Goal: Information Seeking & Learning: Learn about a topic

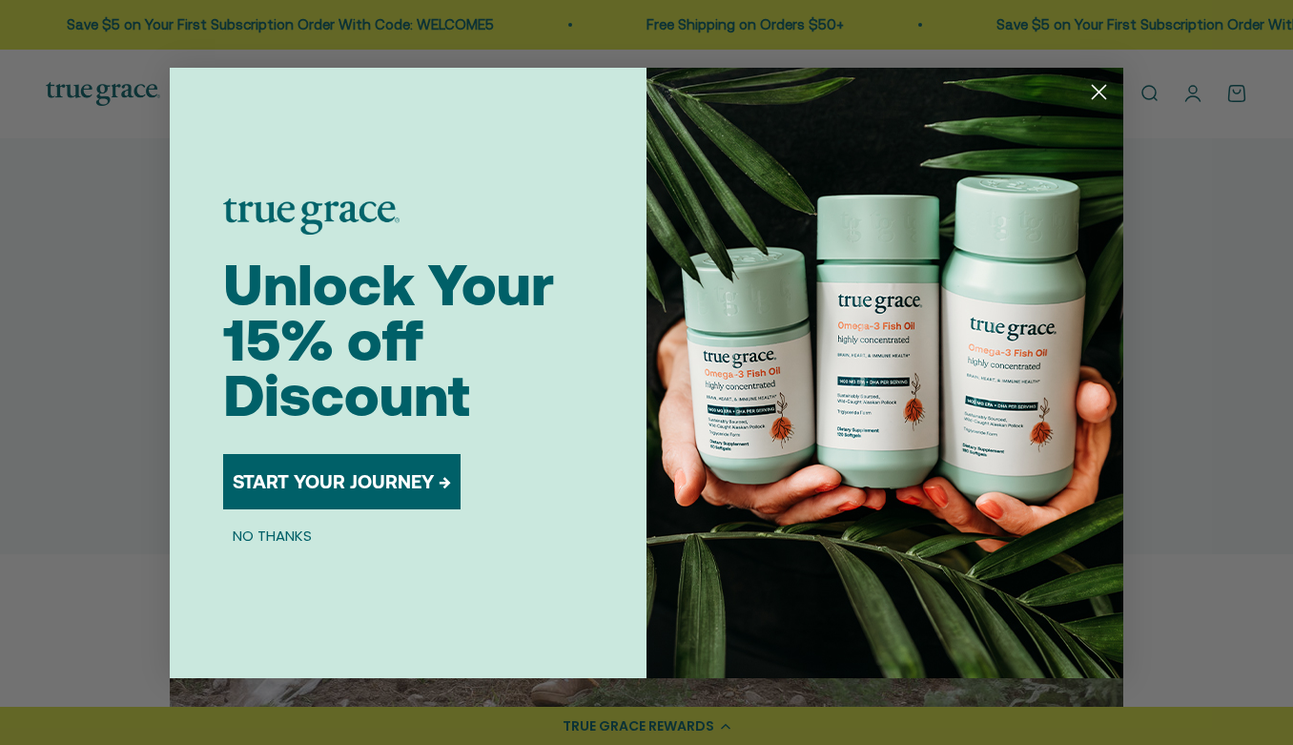
scroll to position [171, 0]
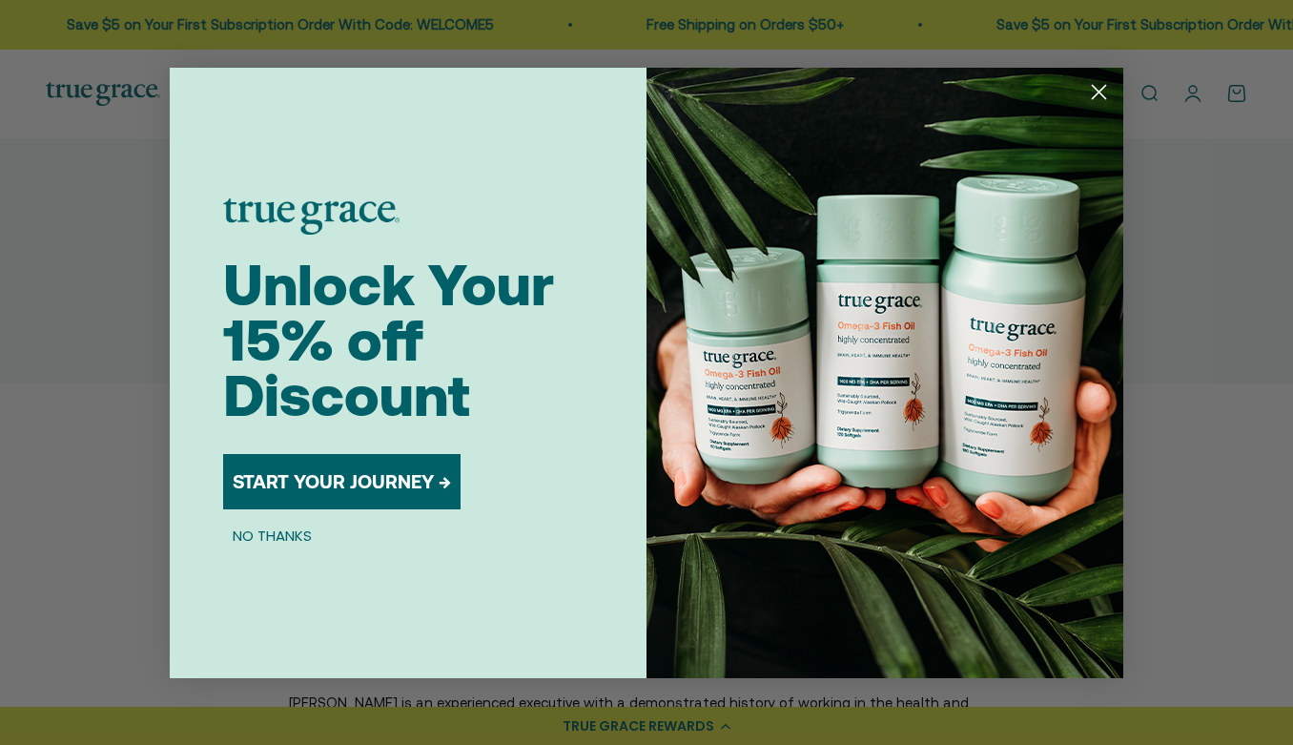
click at [1107, 96] on circle "Close dialog" at bounding box center [1099, 90] width 31 height 31
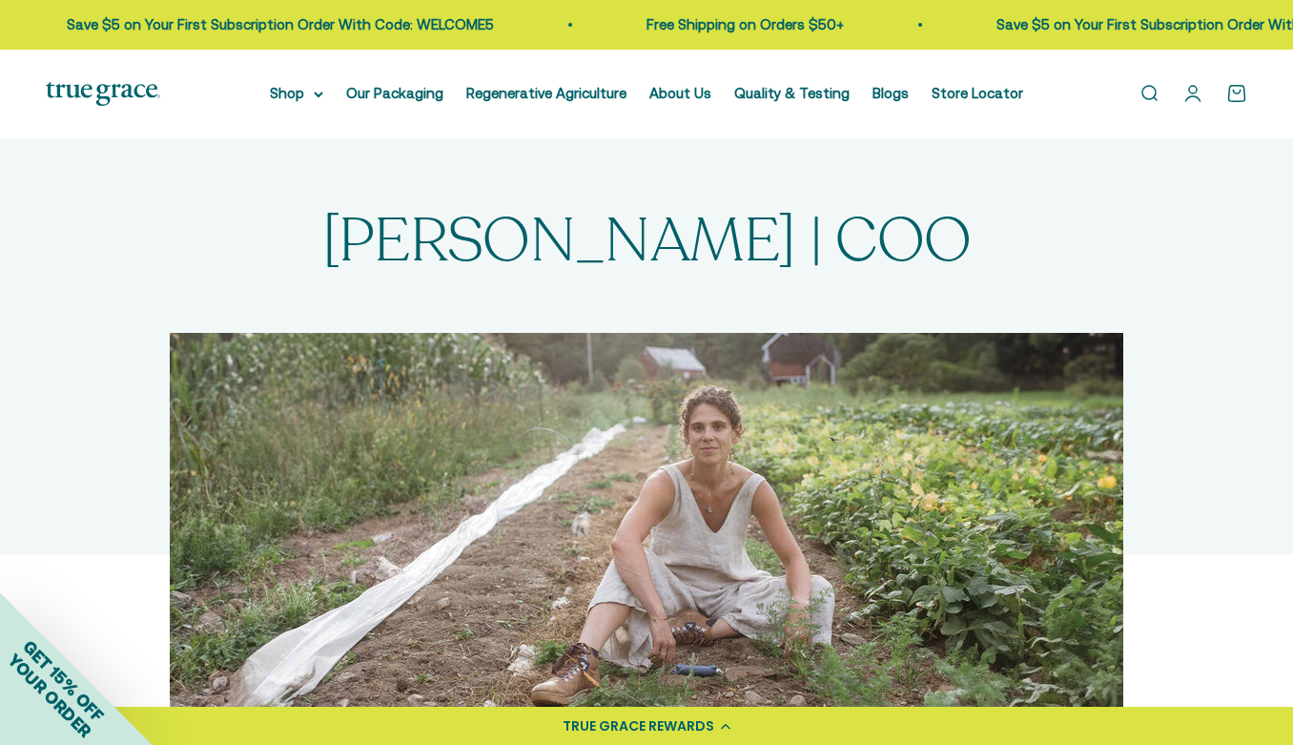
scroll to position [0, 0]
click at [692, 92] on link "About Us" at bounding box center [681, 93] width 62 height 16
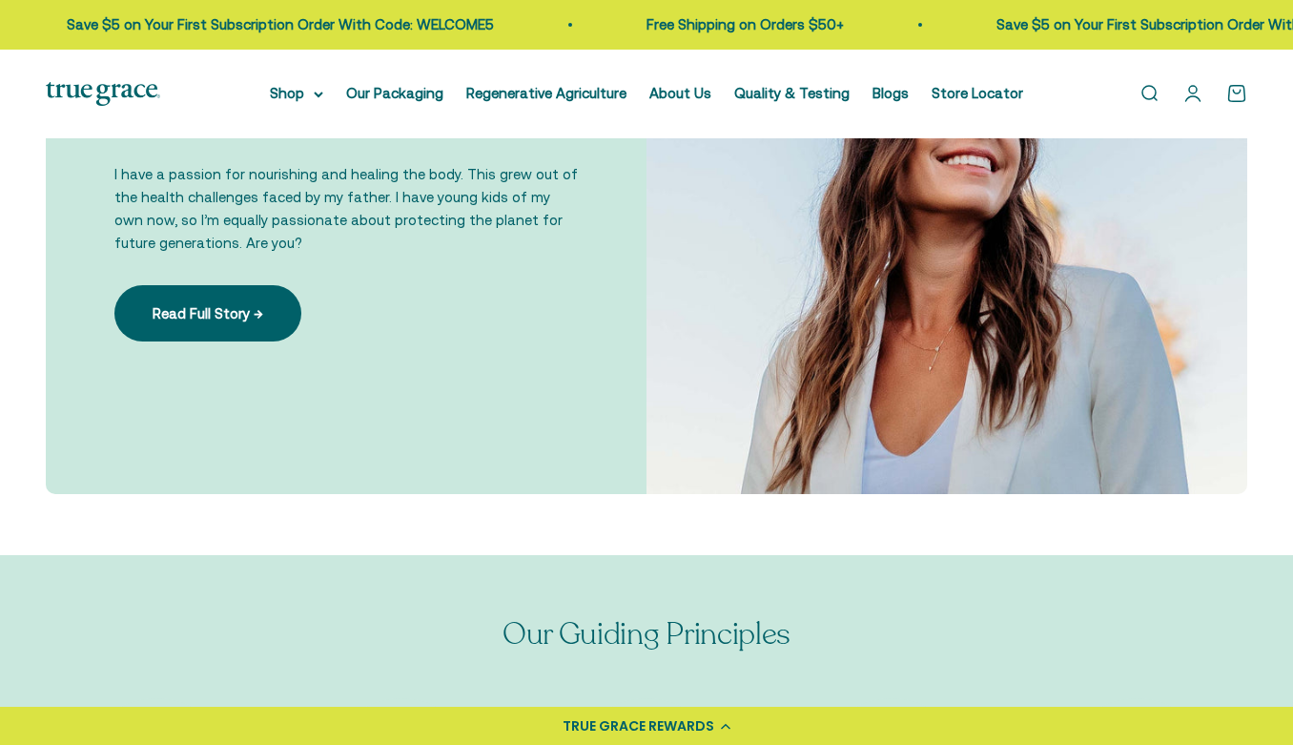
scroll to position [1338, 0]
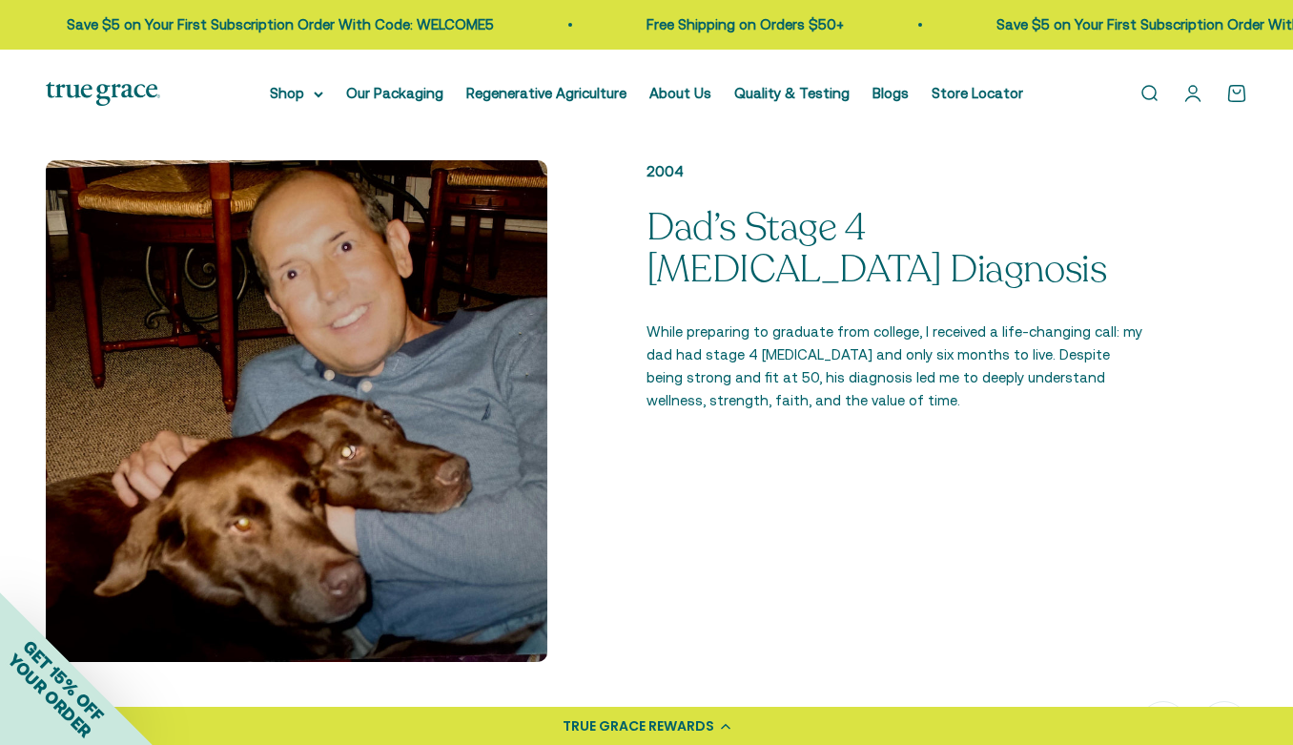
scroll to position [1516, 0]
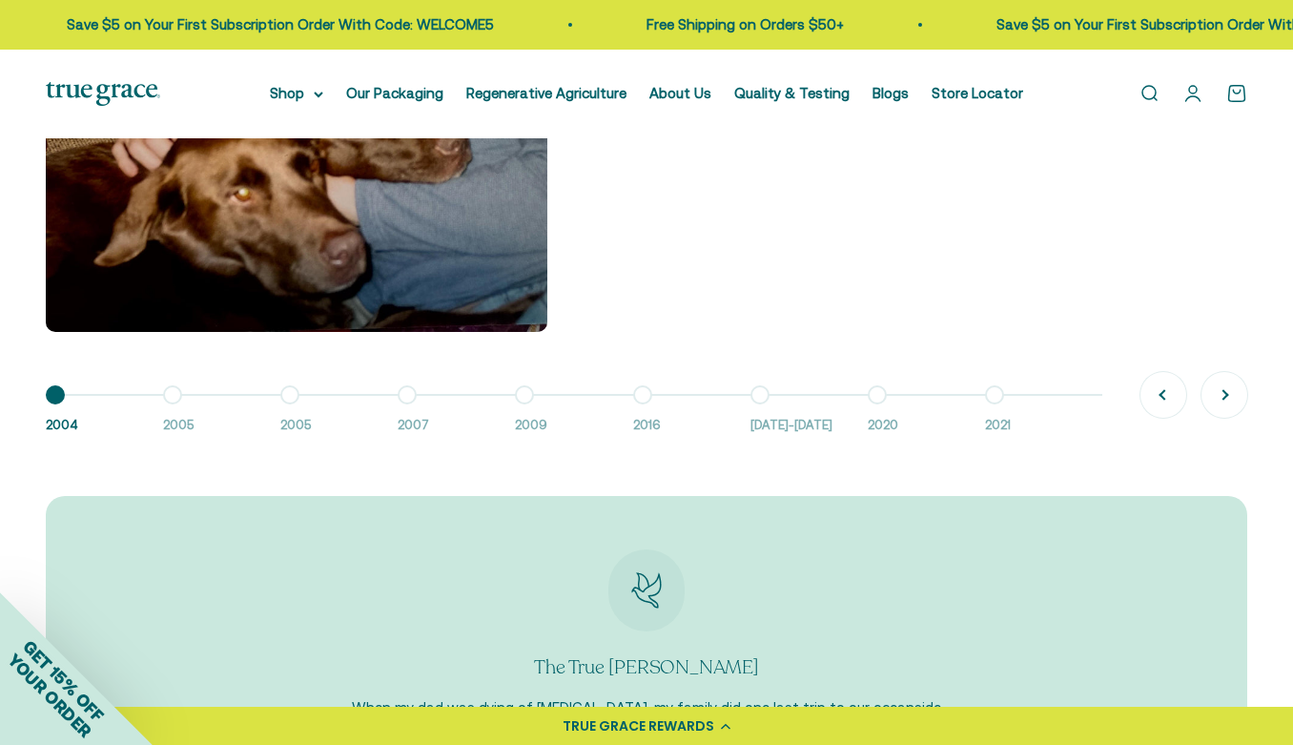
click at [881, 395] on button "Go to item 8 2020" at bounding box center [926, 415] width 117 height 41
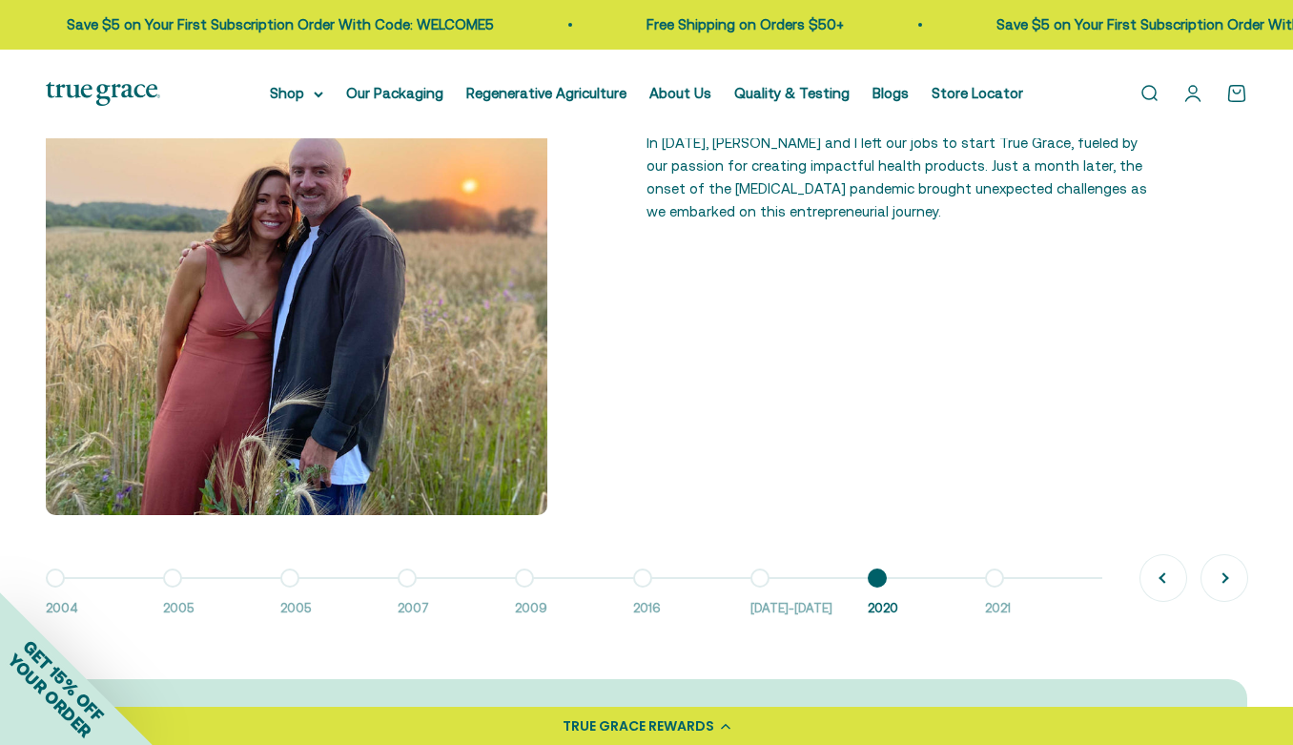
scroll to position [1364, 0]
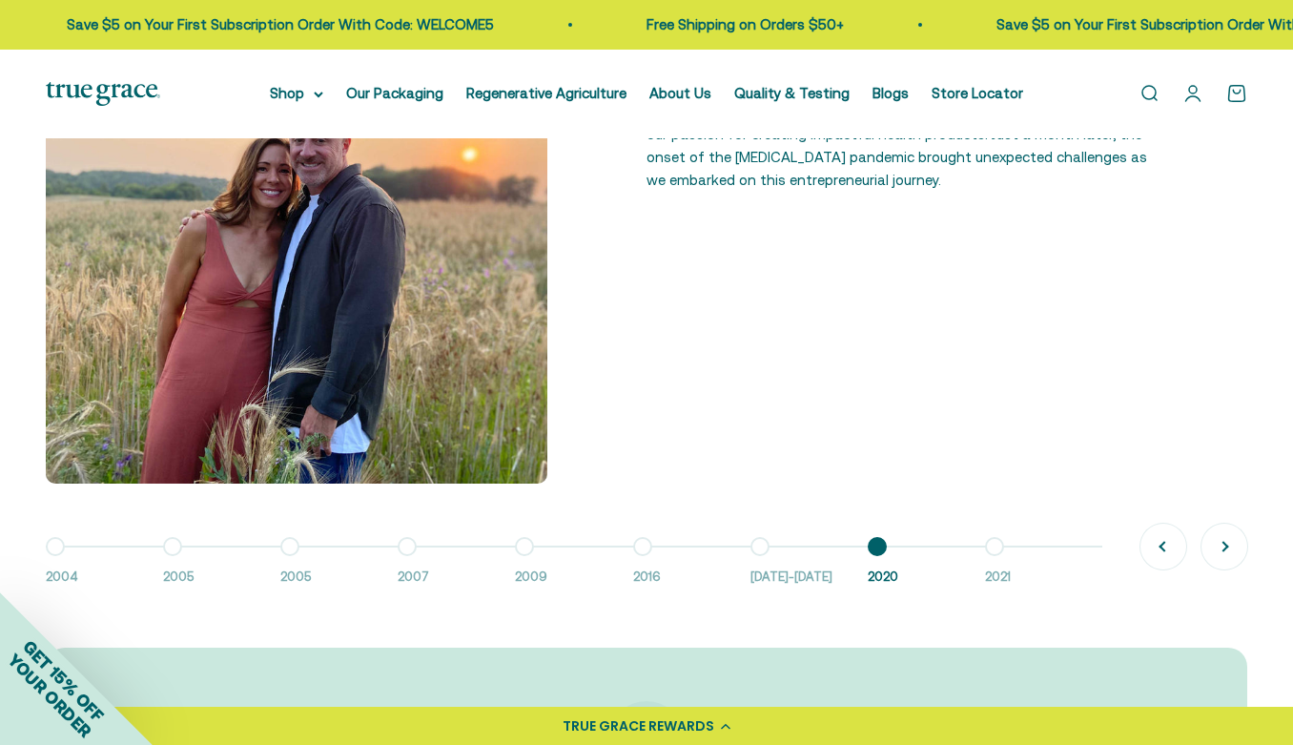
click at [997, 547] on button "Go to item 9 2021" at bounding box center [1043, 567] width 117 height 41
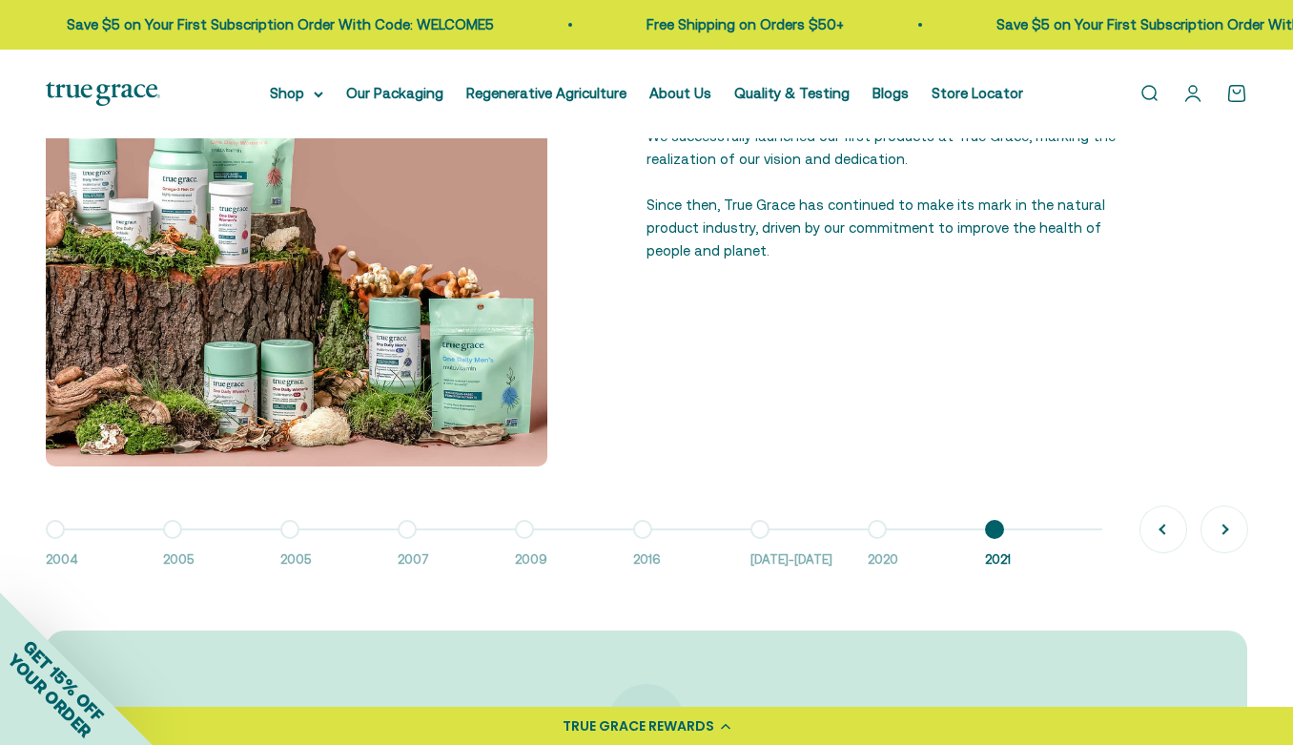
scroll to position [1394, 0]
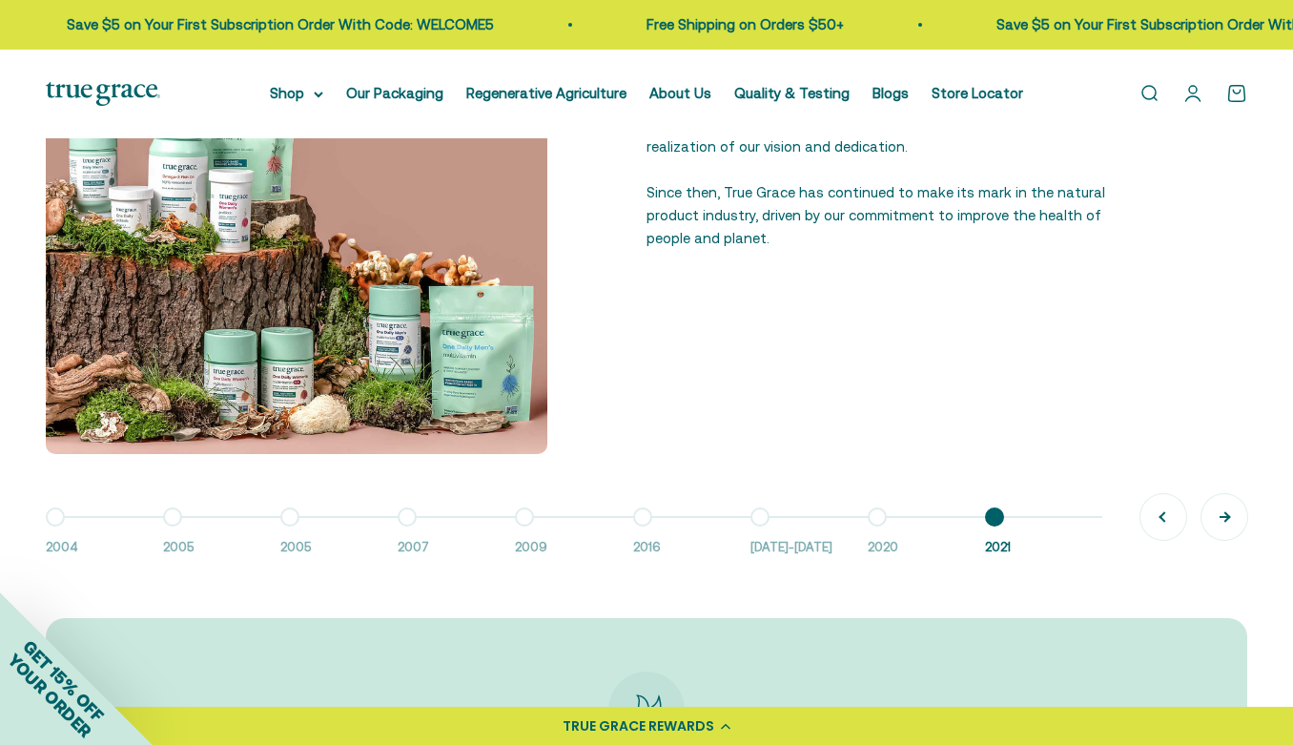
click at [1231, 515] on button "Next" at bounding box center [1225, 517] width 46 height 46
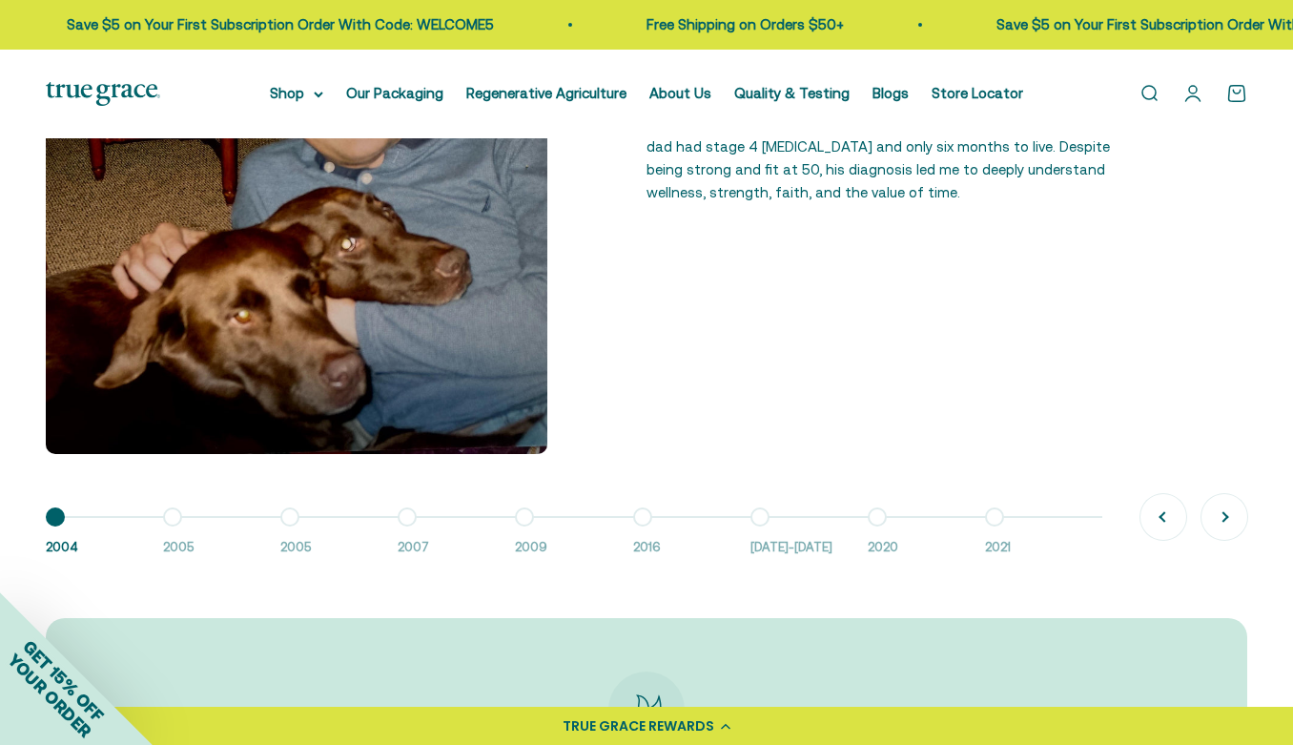
click at [997, 517] on button "Go to item 9 2021" at bounding box center [1043, 537] width 117 height 41
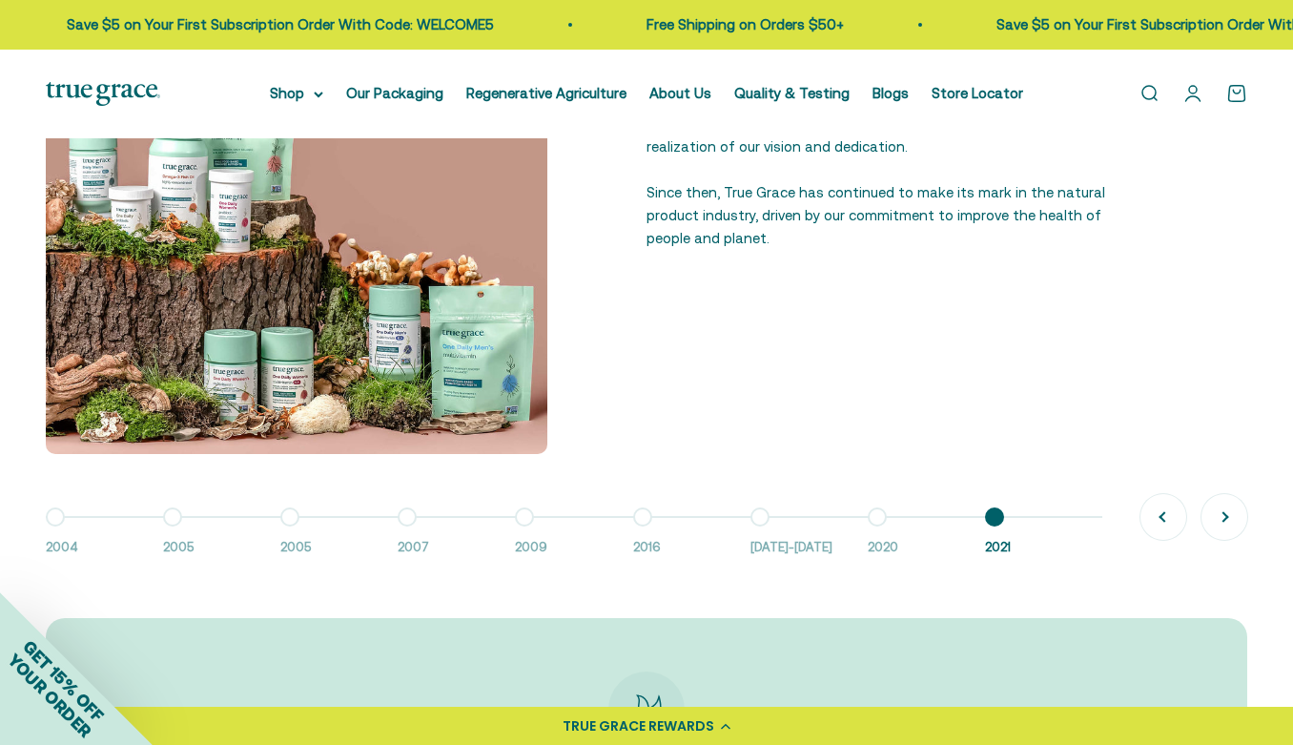
click at [758, 522] on button "Go to item 7 2016-2018" at bounding box center [809, 537] width 117 height 41
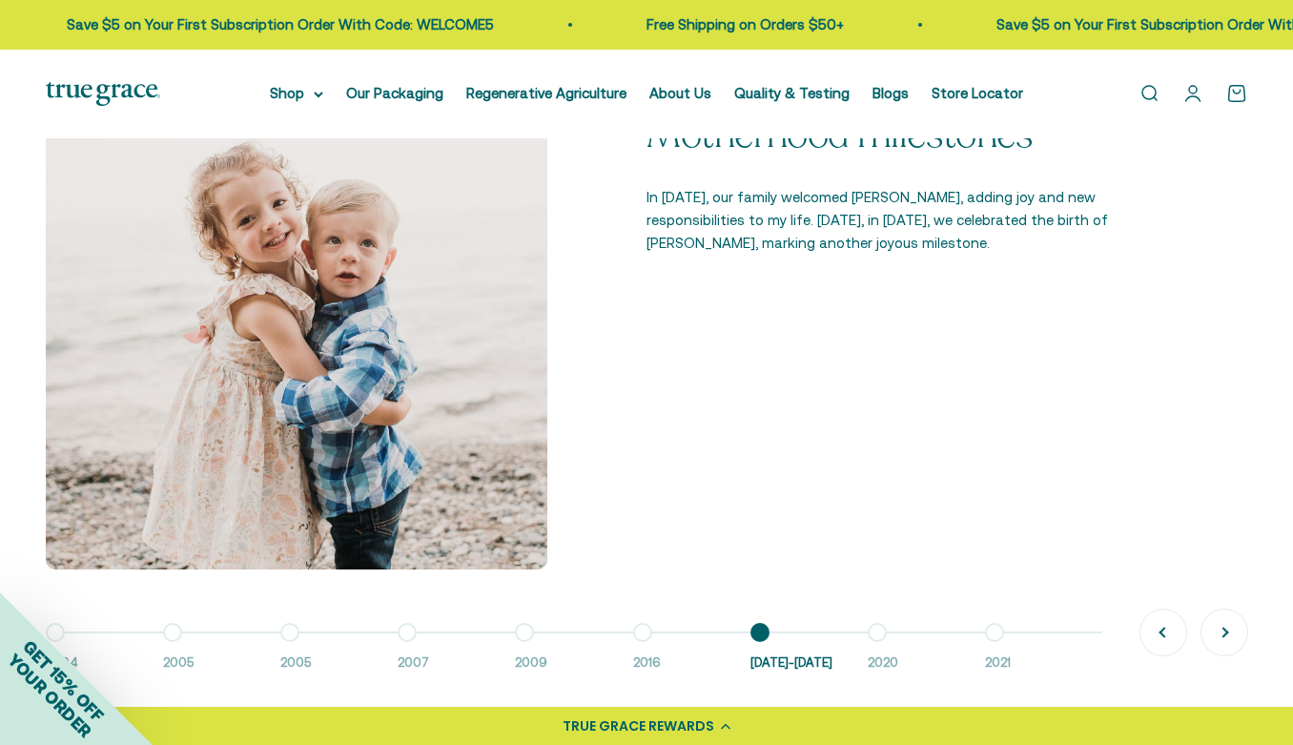
scroll to position [1285, 0]
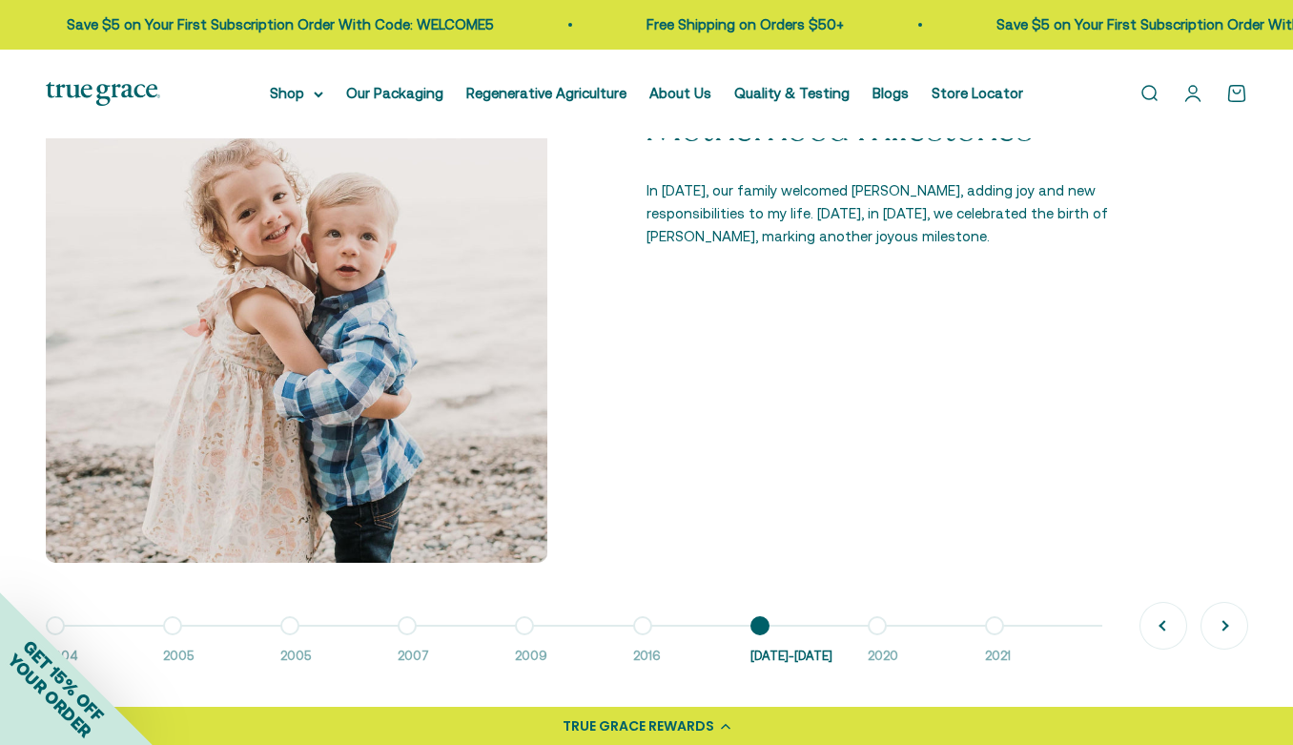
click at [640, 626] on button "Go to item 6 2016" at bounding box center [691, 646] width 117 height 41
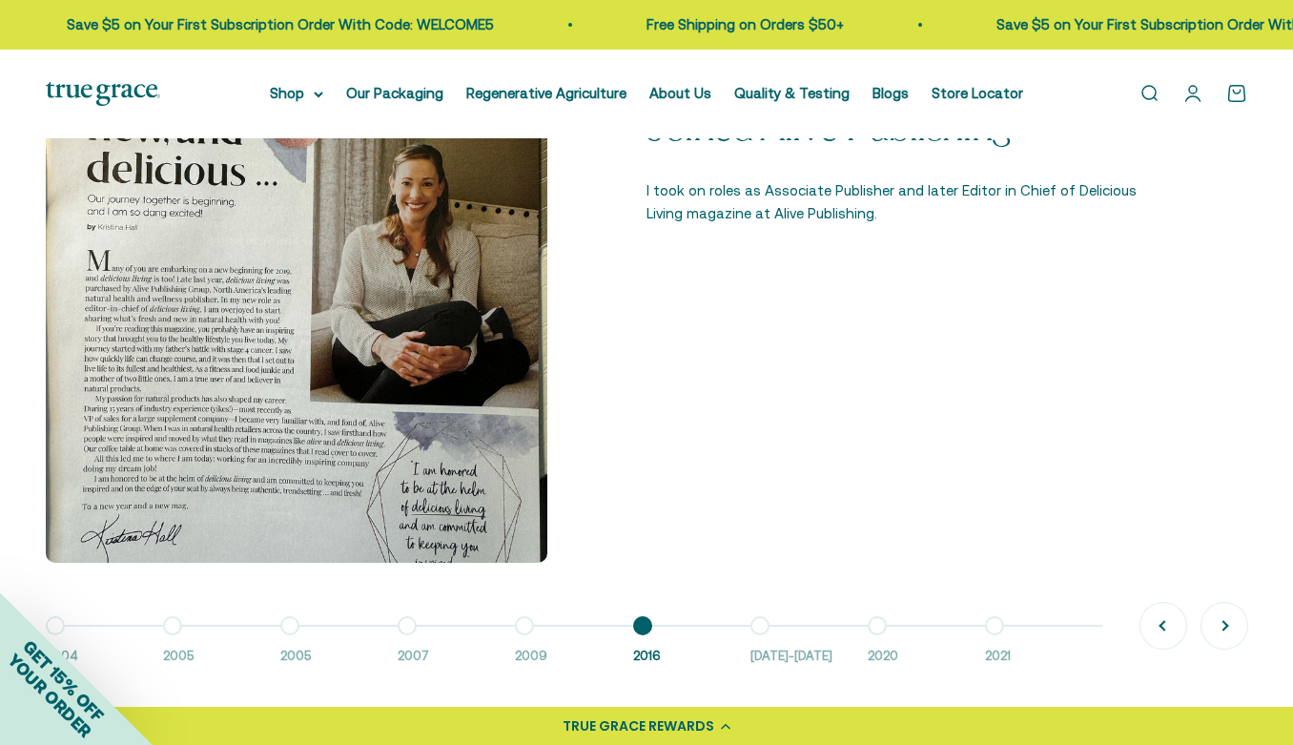
click at [528, 626] on button "Go to item 5 2009" at bounding box center [573, 646] width 117 height 41
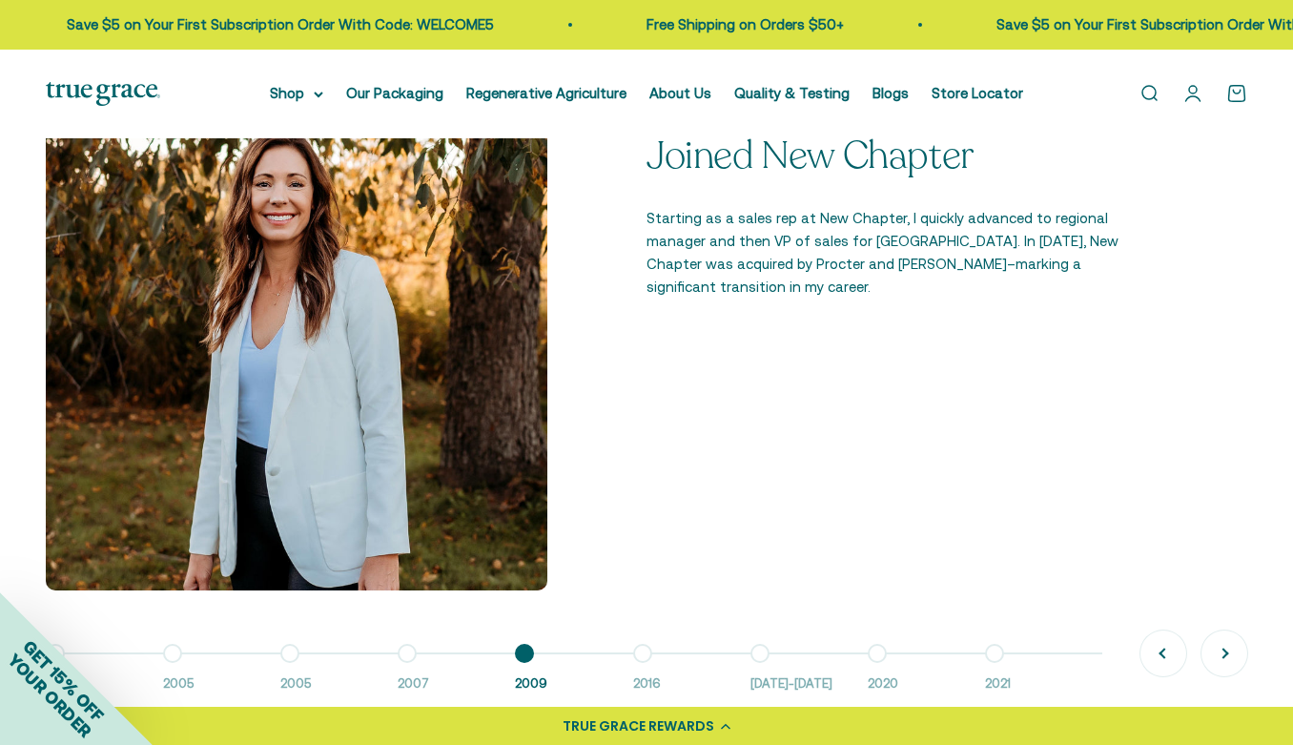
scroll to position [1392, 0]
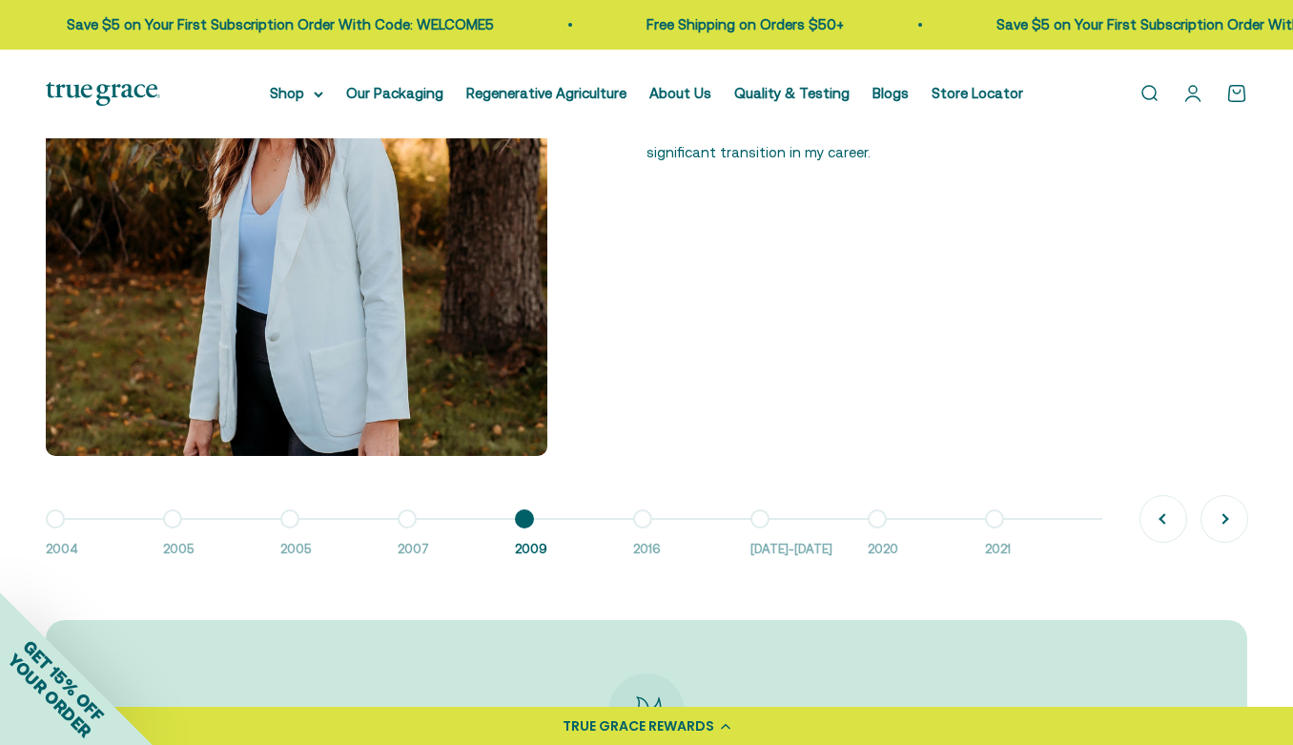
click at [640, 519] on button "Go to item 6 2016" at bounding box center [691, 539] width 117 height 41
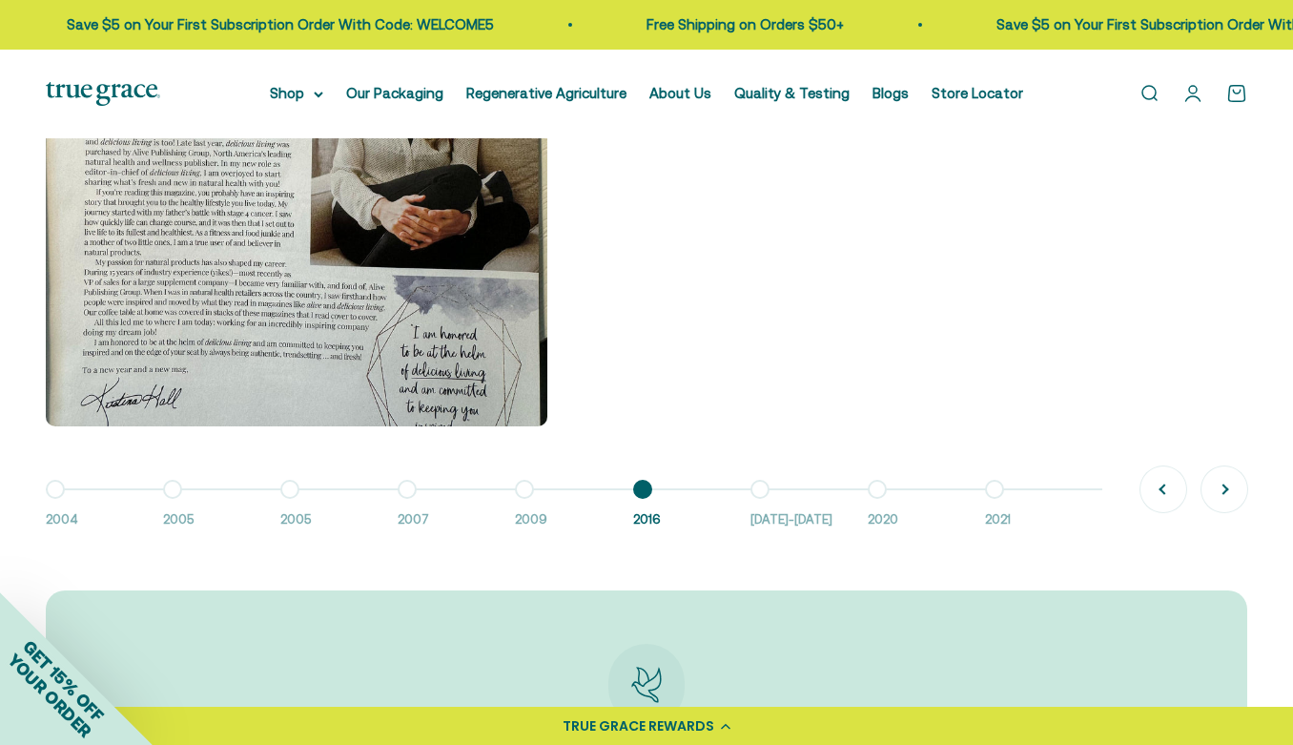
scroll to position [1417, 0]
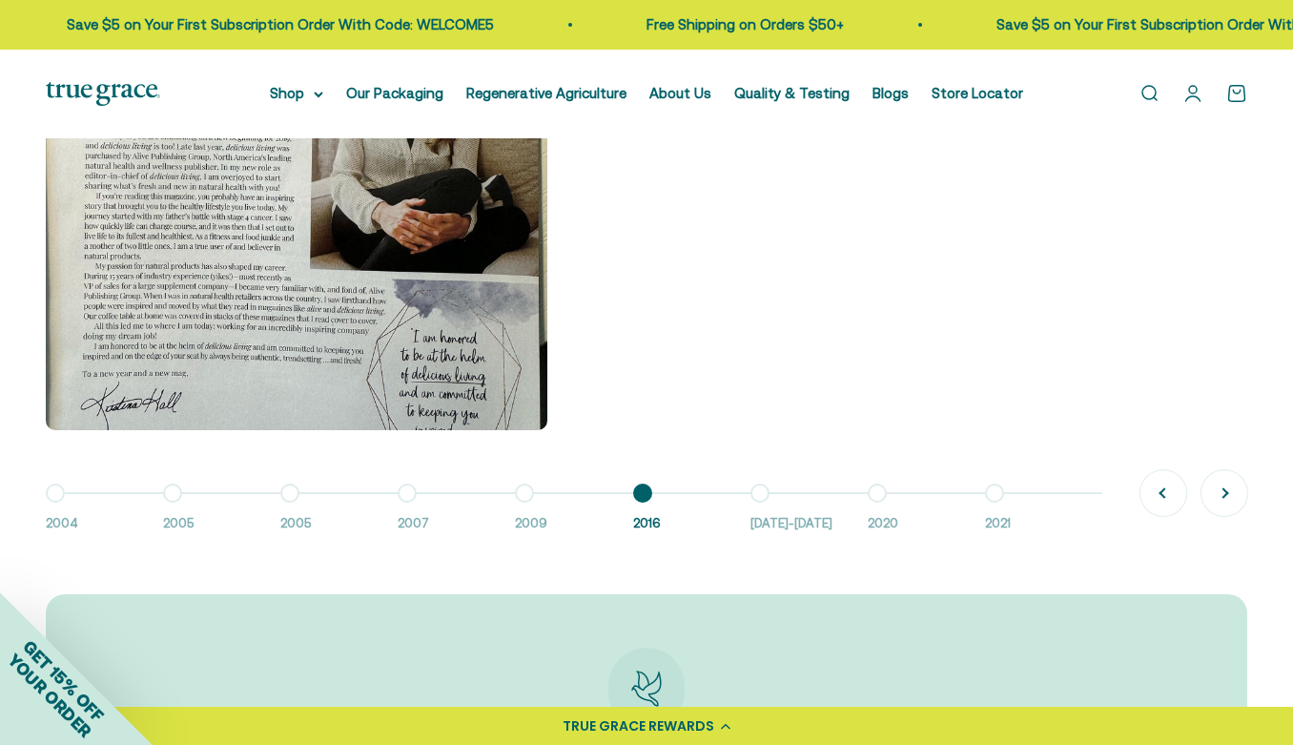
click at [764, 493] on button "Go to item 7 2016-2018" at bounding box center [809, 513] width 117 height 41
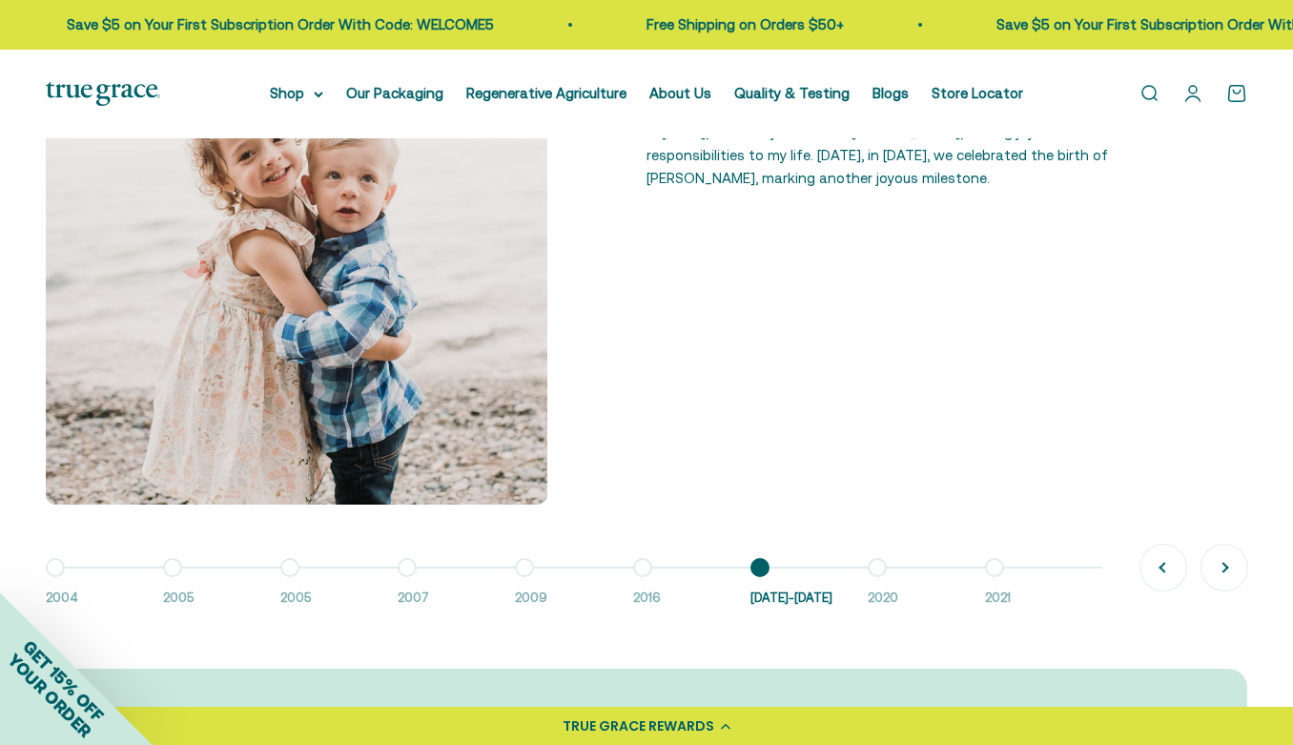
scroll to position [1337, 0]
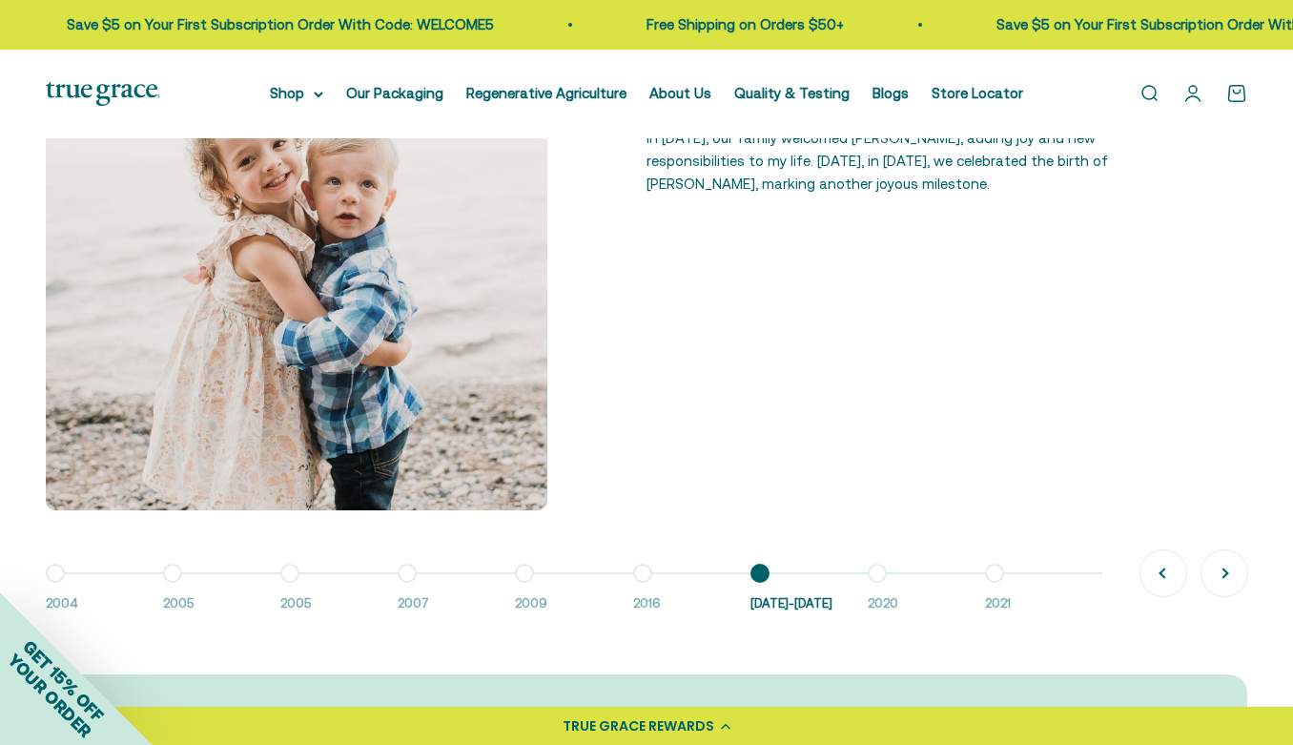
click at [877, 573] on button "Go to item 8 2020" at bounding box center [926, 593] width 117 height 41
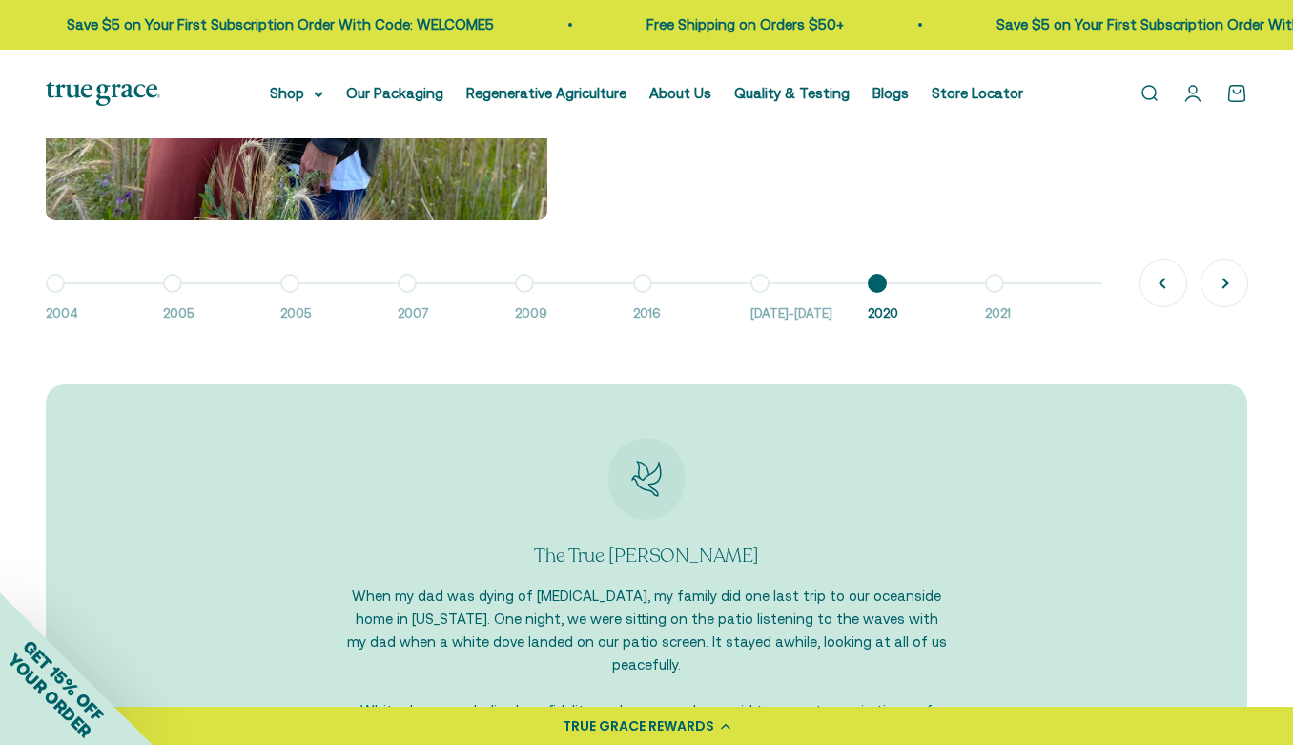
scroll to position [1693, 0]
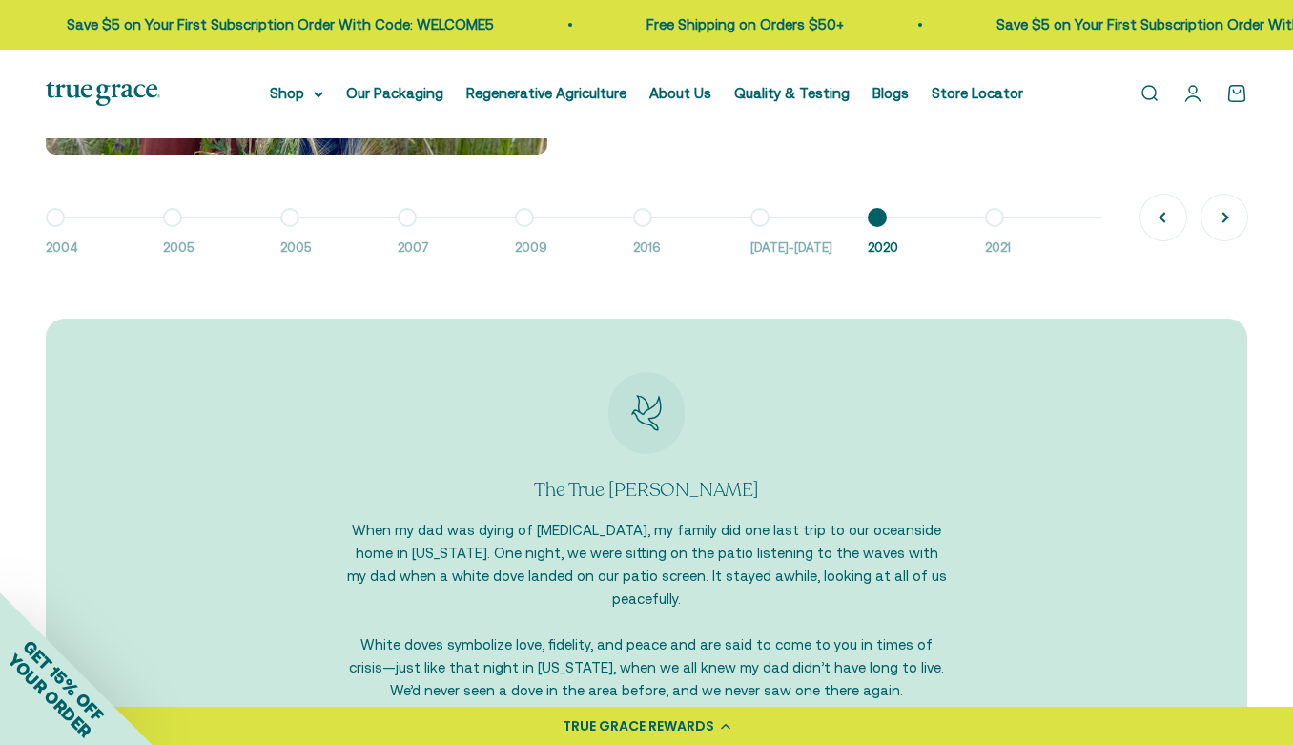
click at [403, 217] on button "Go to item 4 2007" at bounding box center [456, 237] width 117 height 41
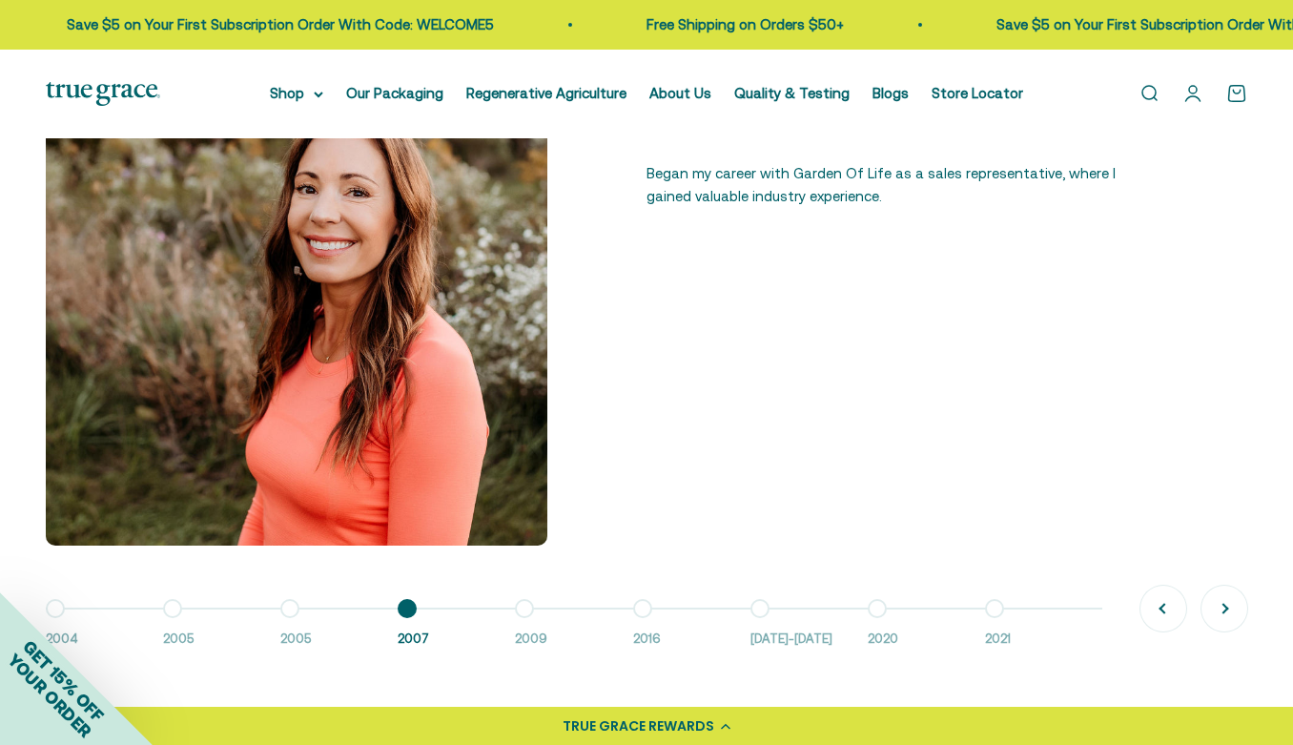
scroll to position [1303, 0]
click at [296, 608] on button "Go to item 3 2005" at bounding box center [338, 628] width 117 height 41
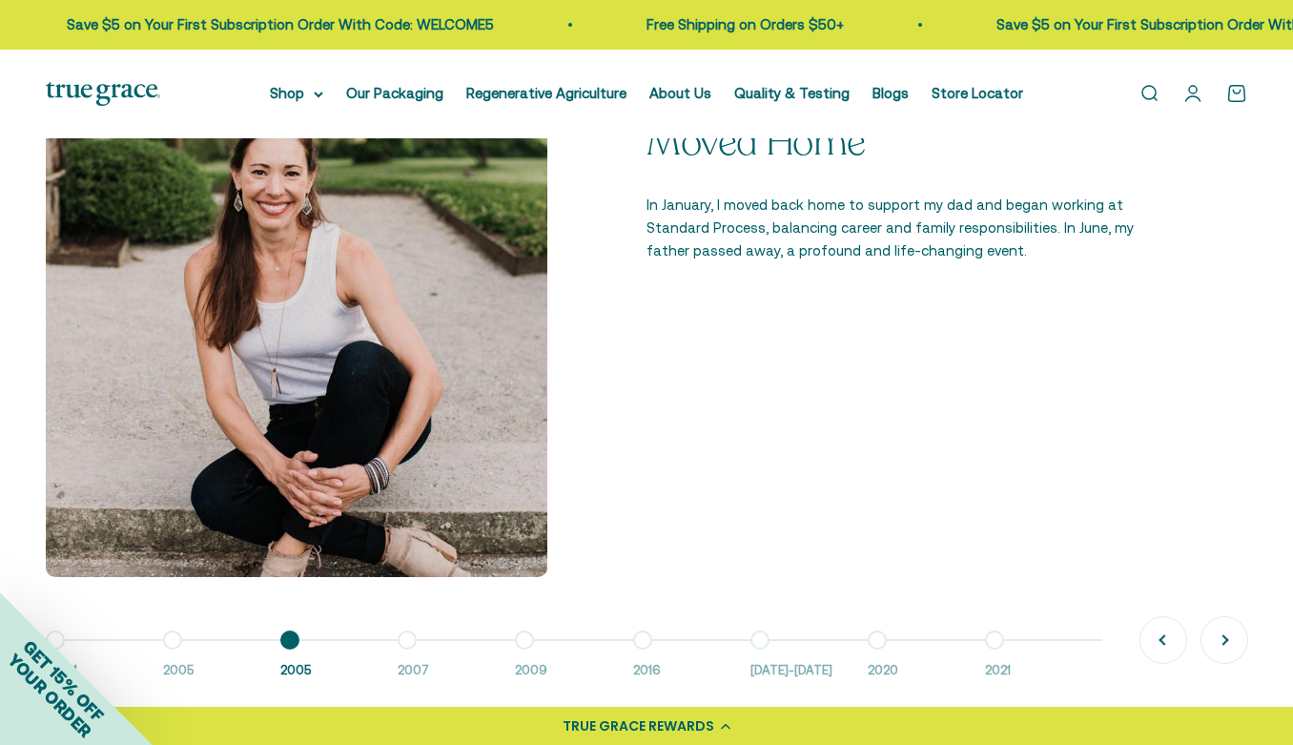
scroll to position [1351, 0]
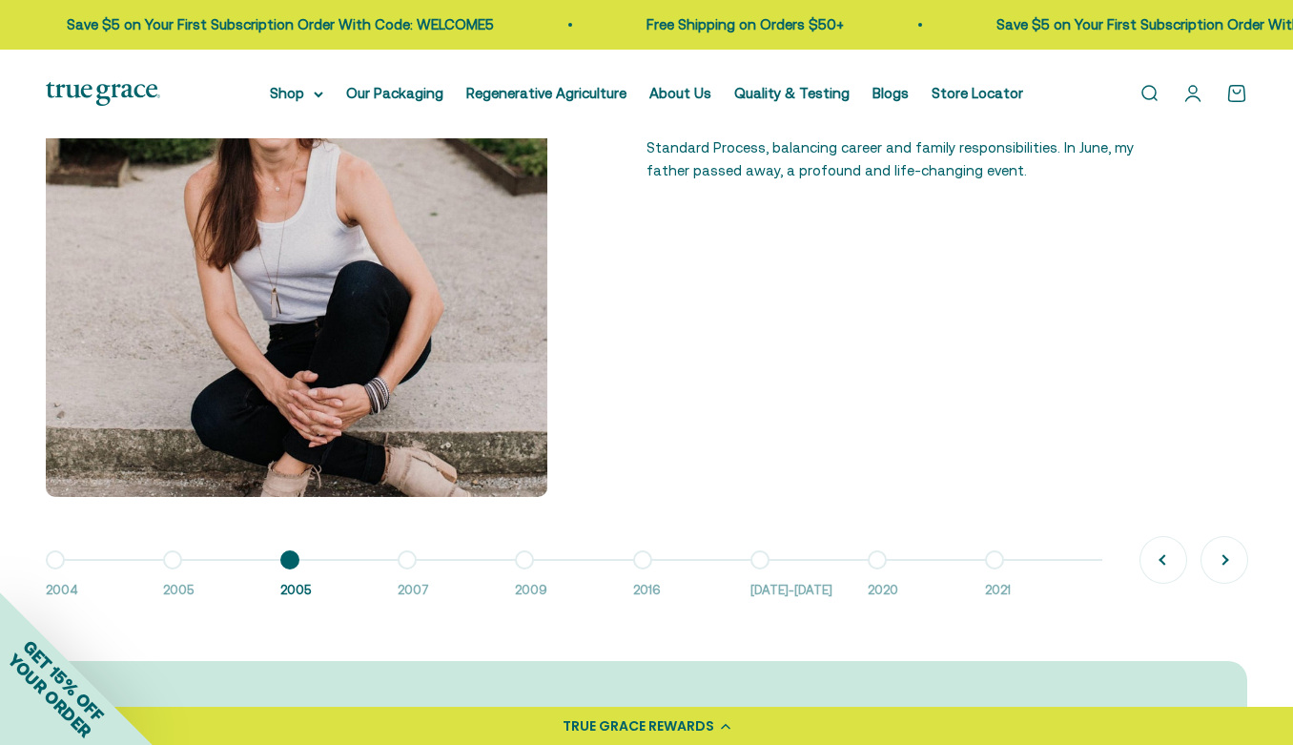
click at [165, 555] on div "Go to item 1 2004 Go to item 2 2005 Go to item 3 2005 Go to item 4 2007 Go to i…" at bounding box center [647, 575] width 1202 height 51
click at [171, 561] on button "Go to item 2 2005" at bounding box center [221, 580] width 117 height 41
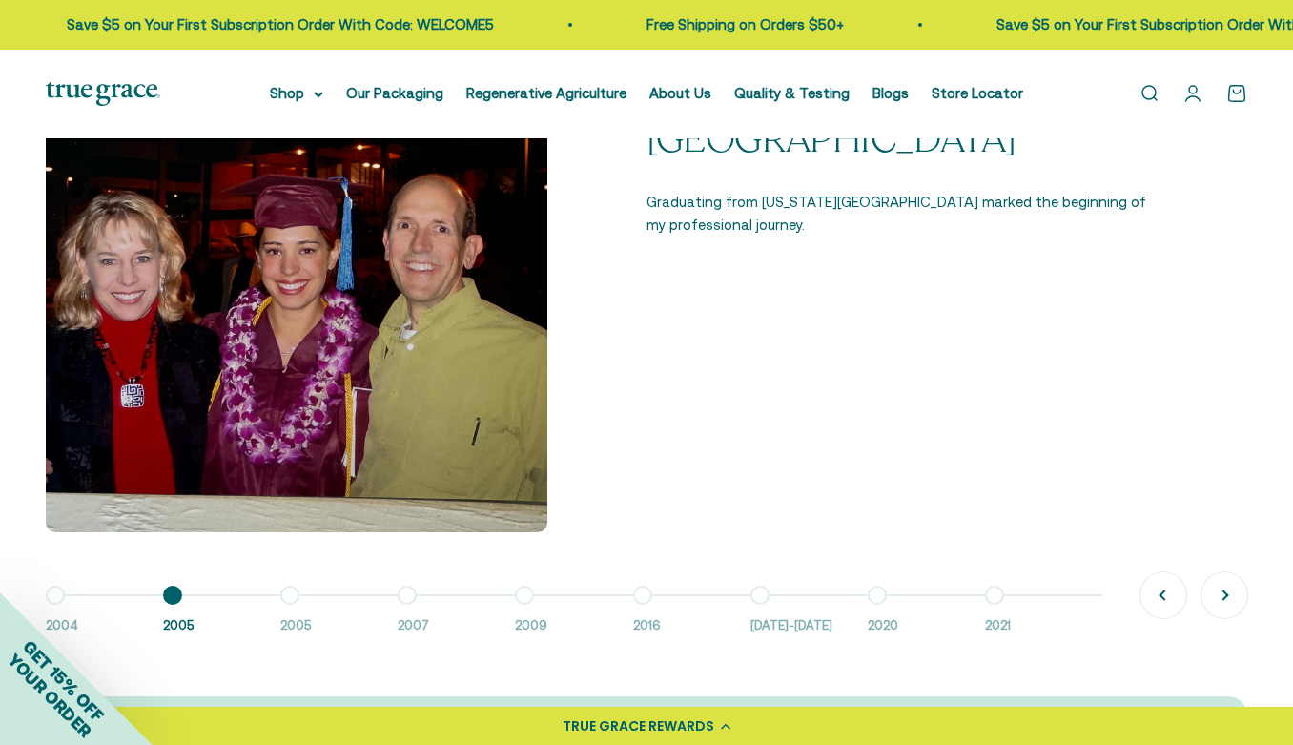
scroll to position [1370, 0]
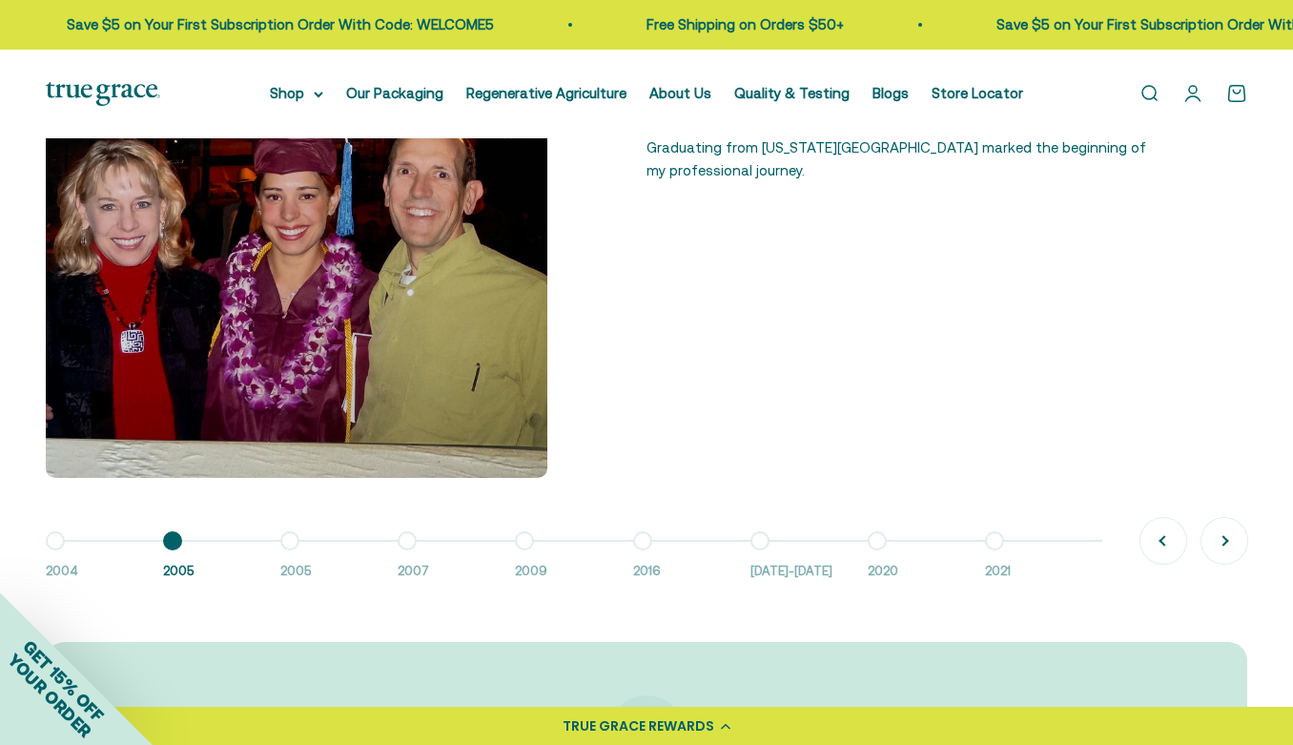
click at [293, 541] on button "Go to item 3 2005" at bounding box center [338, 561] width 117 height 41
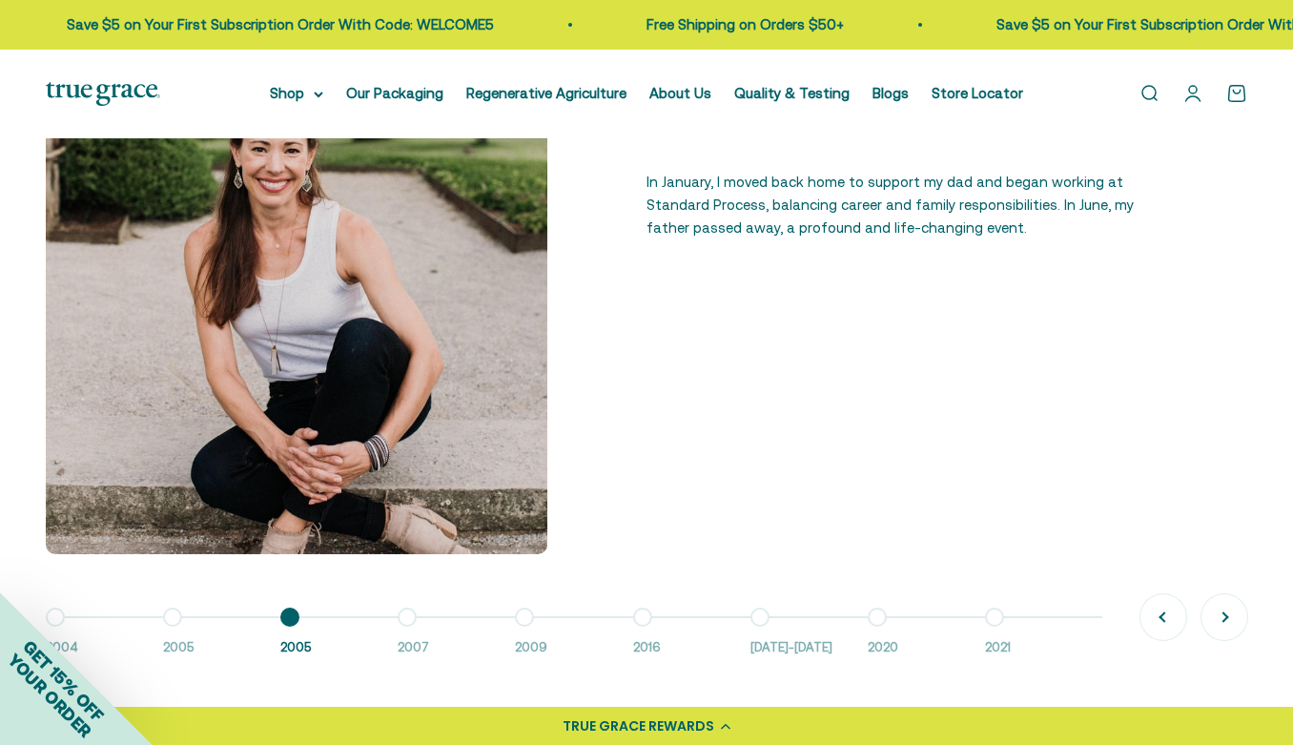
scroll to position [1293, 0]
click at [644, 617] on button "Go to item 6 2016" at bounding box center [691, 637] width 117 height 41
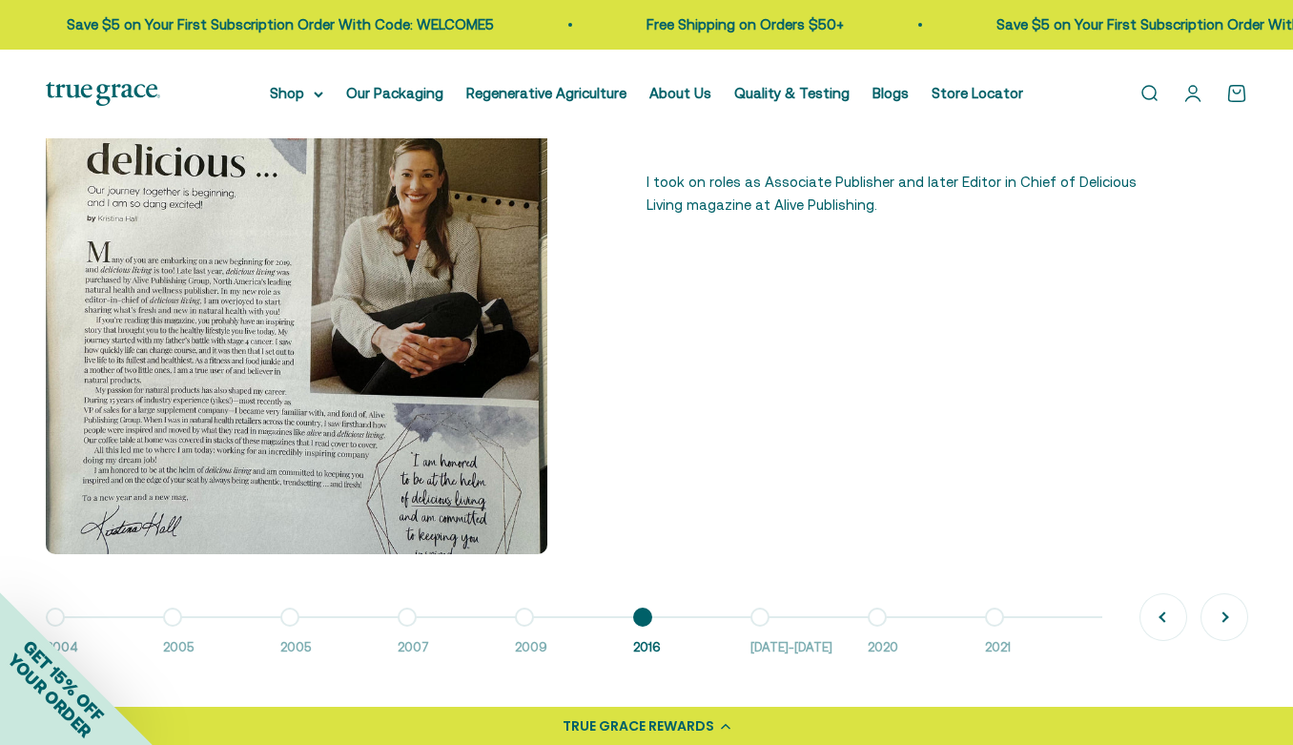
click at [528, 617] on button "Go to item 5 2009" at bounding box center [573, 637] width 117 height 41
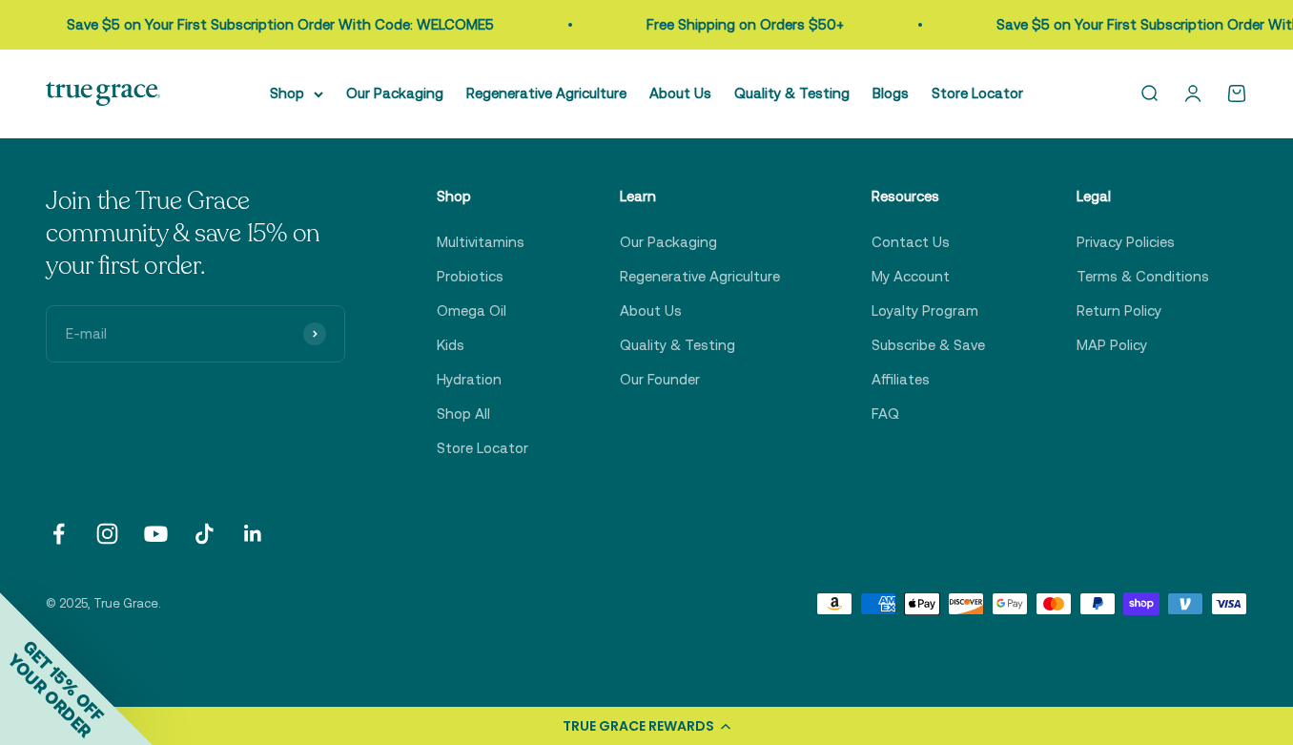
scroll to position [3110, 0]
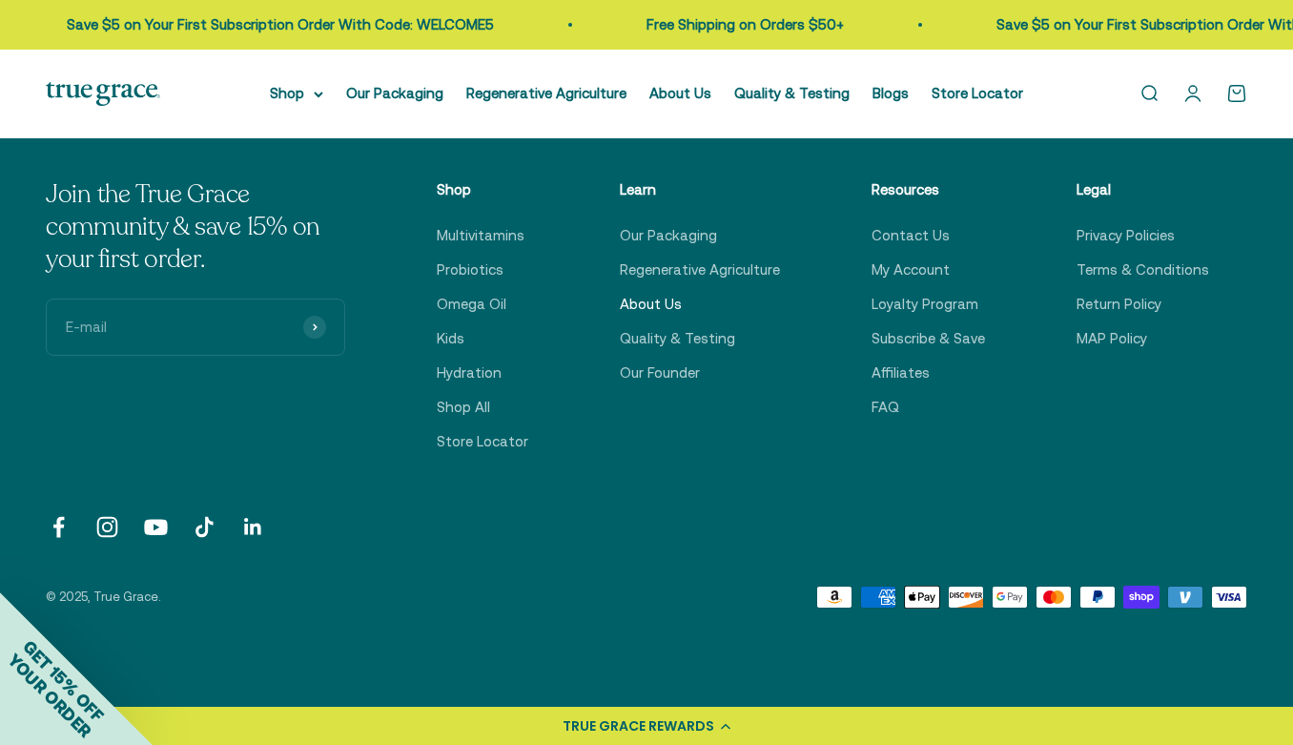
click at [658, 293] on link "About Us" at bounding box center [651, 304] width 62 height 23
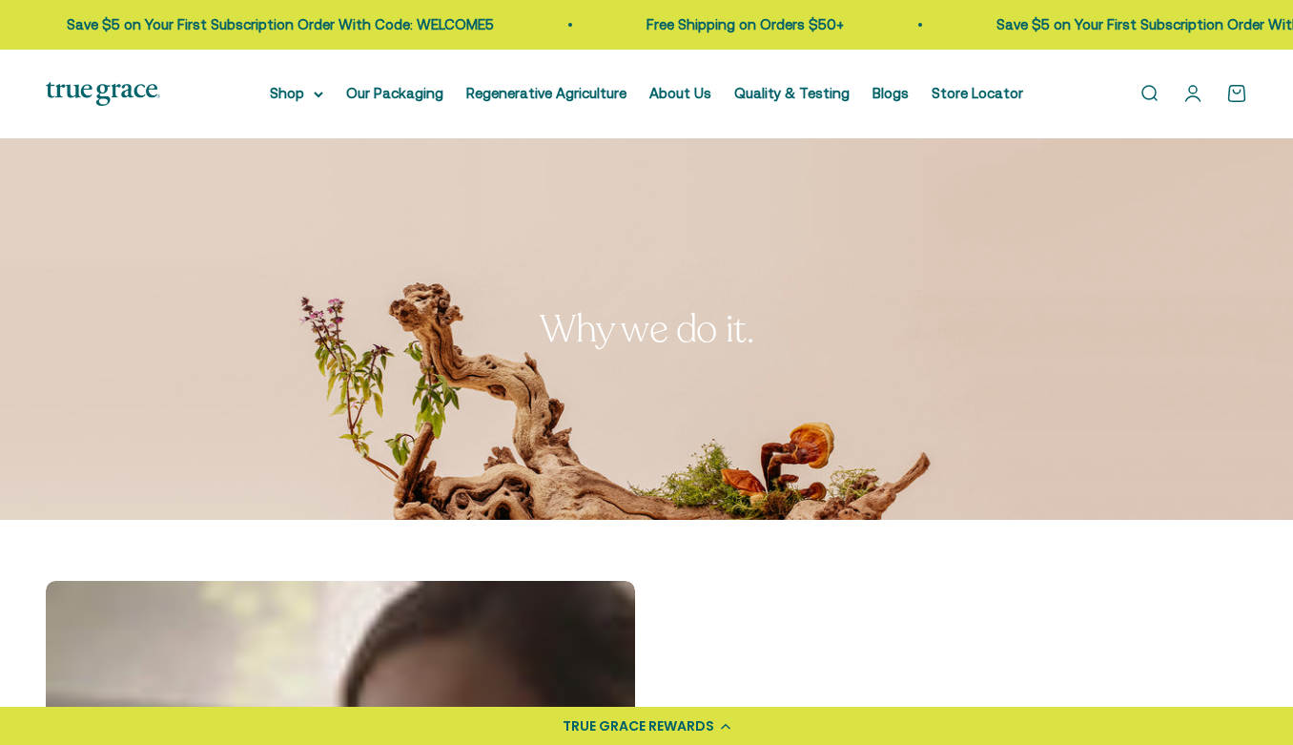
scroll to position [2305, 0]
